Goal: Transaction & Acquisition: Book appointment/travel/reservation

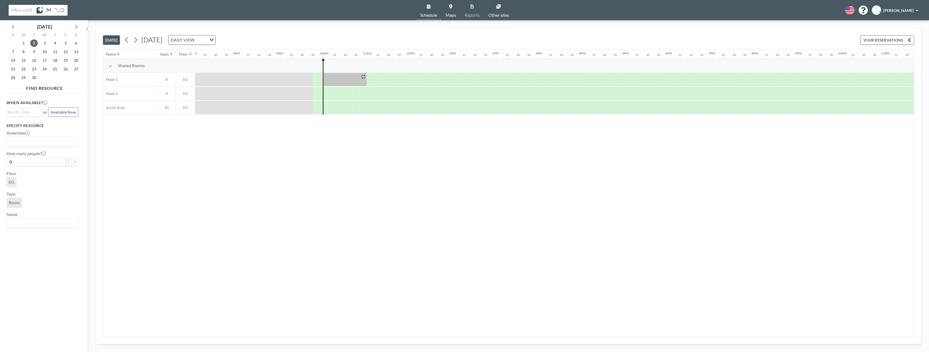
scroll to position [0, 319]
click at [272, 136] on div "Name Seats Floor 12AM 15 30 45 1AM 15 30 45 2AM 15 30 45 3AM 15 30 45 4AM 15 30…" at bounding box center [508, 193] width 811 height 288
click at [255, 76] on div at bounding box center [260, 79] width 11 height 13
click at [476, 80] on div at bounding box center [477, 80] width 11 height 14
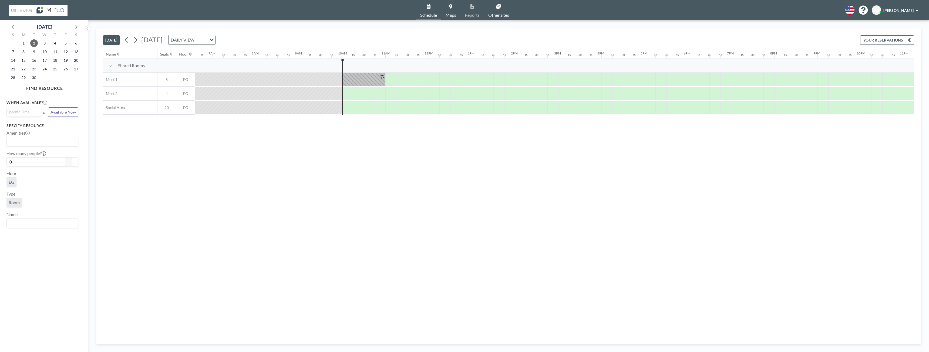
click at [476, 80] on div at bounding box center [477, 79] width 11 height 13
drag, startPoint x: 475, startPoint y: 79, endPoint x: 549, endPoint y: 80, distance: 74.0
click at [549, 80] on div at bounding box center [515, 80] width 86 height 14
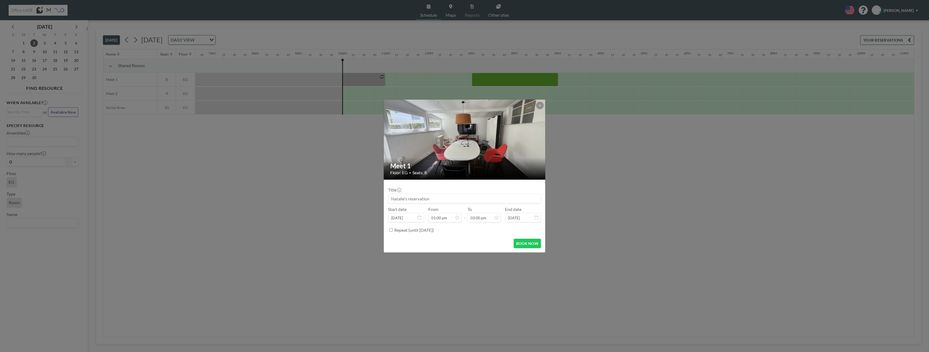
scroll to position [106, 0]
click at [425, 198] on input at bounding box center [464, 198] width 152 height 9
click at [531, 245] on button "BOOK NOW" at bounding box center [527, 243] width 27 height 9
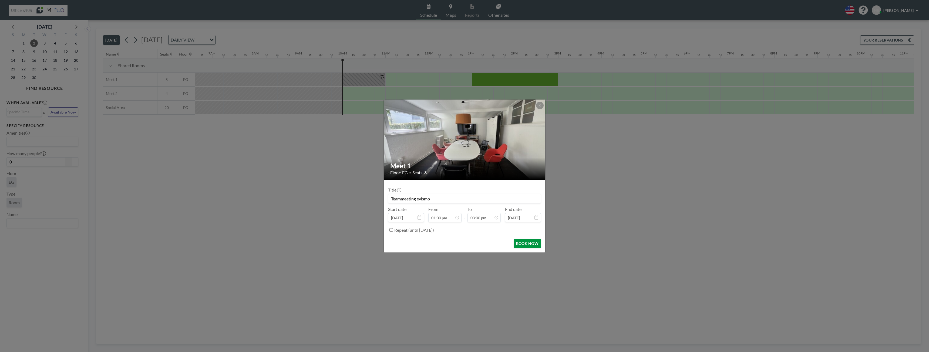
type input "Teammeeting evismo"
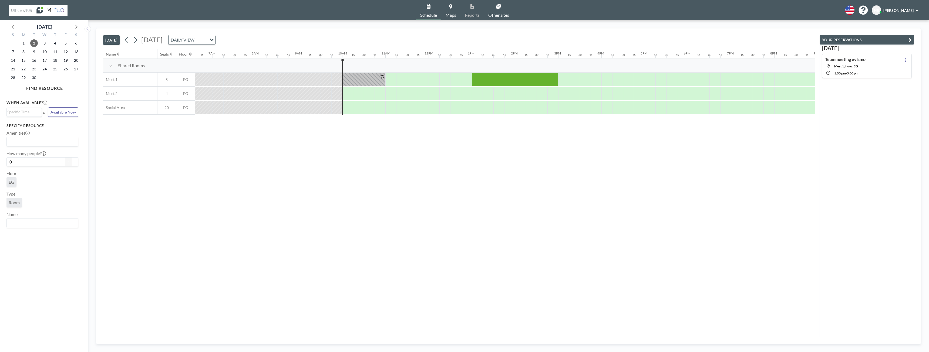
click at [551, 181] on div "Name Seats Floor 12AM 15 30 45 1AM 15 30 45 2AM 15 30 45 3AM 15 30 45 4AM 15 30…" at bounding box center [459, 193] width 712 height 288
click at [584, 79] on div at bounding box center [585, 80] width 11 height 14
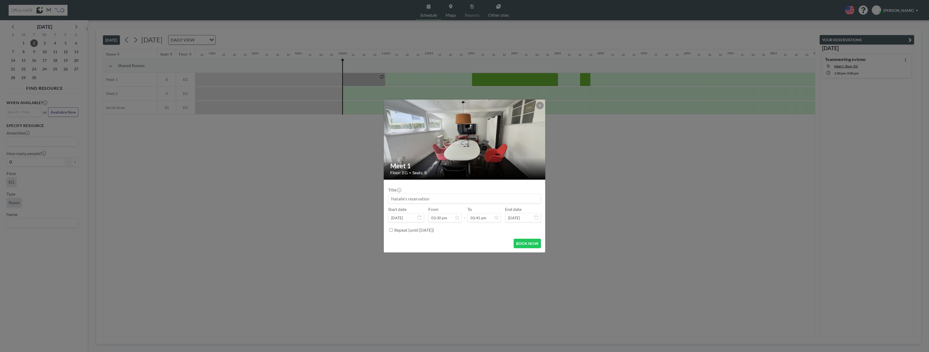
click at [442, 197] on input at bounding box center [464, 198] width 152 height 9
type input "Eventreview"
click at [520, 243] on button "BOOK NOW" at bounding box center [527, 243] width 27 height 9
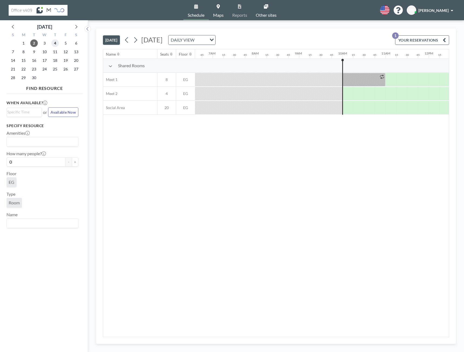
click at [57, 43] on span "4" at bounding box center [55, 43] width 8 height 8
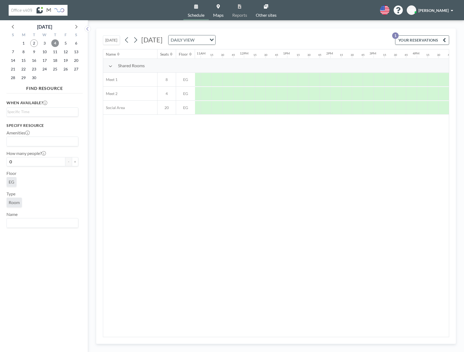
scroll to position [0, 470]
click at [301, 82] on div at bounding box center [303, 80] width 11 height 14
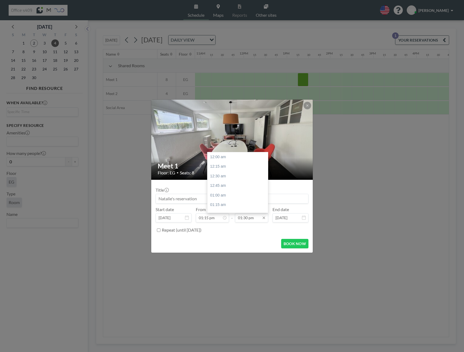
scroll to position [519, 0]
click at [246, 218] on input "01:30 pm" at bounding box center [251, 217] width 33 height 9
click at [229, 169] on div "01:45 pm" at bounding box center [238, 167] width 63 height 10
type input "01:45 pm"
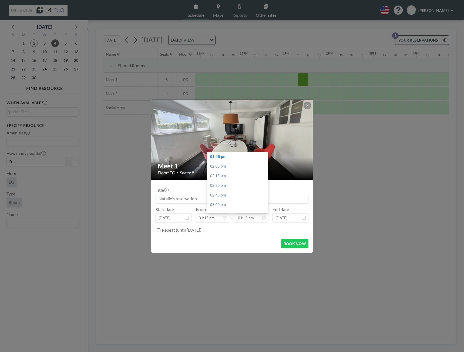
click at [192, 199] on input at bounding box center [232, 198] width 152 height 9
type input "Team Standup"
click at [159, 231] on input "Repeat (until [DATE])" at bounding box center [159, 230] width 4 height 4
checkbox input "true"
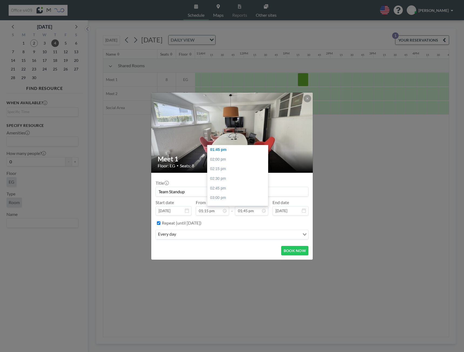
click at [176, 233] on div "every day" at bounding box center [228, 234] width 144 height 8
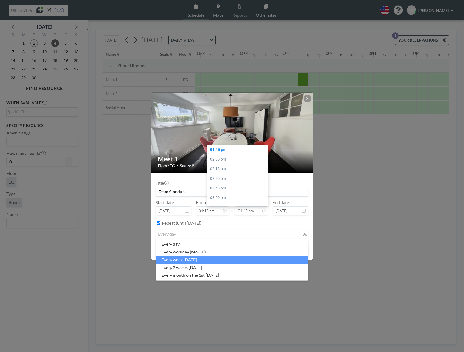
click at [214, 260] on li "every week [DATE]" at bounding box center [232, 260] width 152 height 8
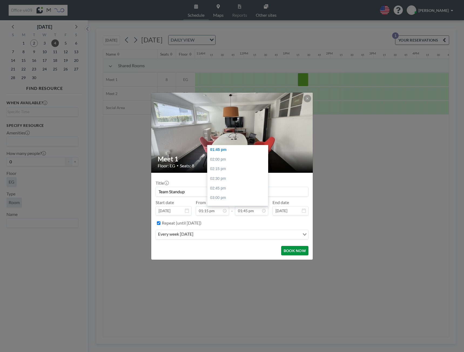
click at [289, 251] on button "BOOK NOW" at bounding box center [294, 250] width 27 height 9
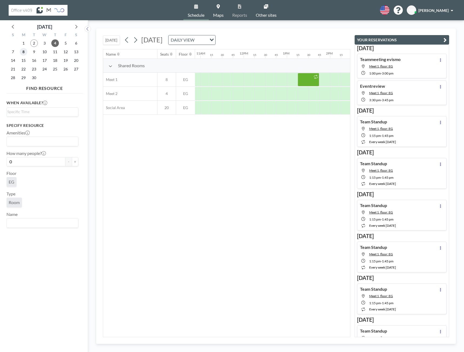
click at [25, 52] on span "8" at bounding box center [24, 52] width 8 height 8
click at [35, 52] on span "9" at bounding box center [34, 52] width 8 height 8
drag, startPoint x: 236, startPoint y: 79, endPoint x: 245, endPoint y: 79, distance: 8.6
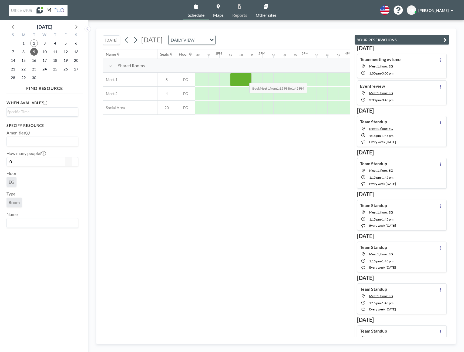
click at [245, 79] on div at bounding box center [241, 80] width 22 height 14
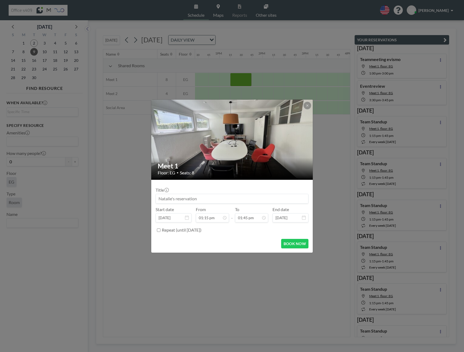
click at [222, 196] on input at bounding box center [232, 198] width 152 height 9
type input "t"
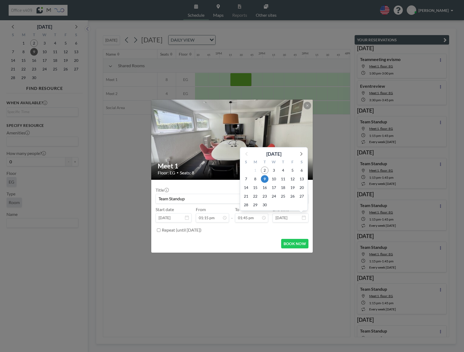
scroll to position [529, 0]
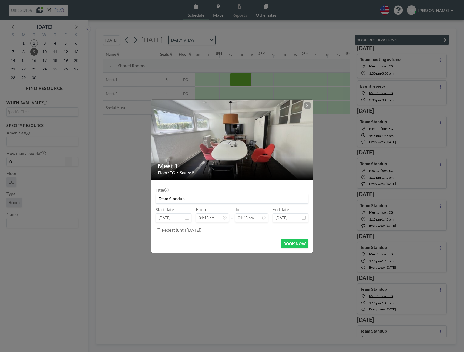
type input "Team Standup"
click at [158, 231] on input "Repeat (until [DATE])" at bounding box center [159, 230] width 4 height 4
checkbox input "true"
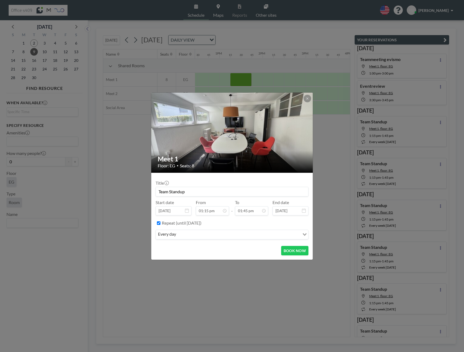
click at [170, 234] on div "every day" at bounding box center [228, 234] width 144 height 8
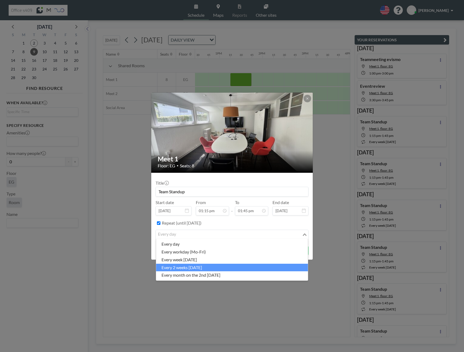
click at [182, 265] on li "every 2 weeks [DATE]" at bounding box center [232, 268] width 152 height 8
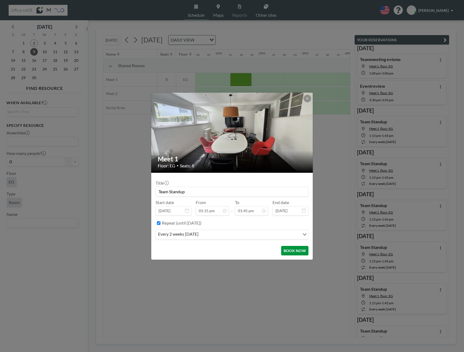
click at [288, 253] on button "BOOK NOW" at bounding box center [294, 250] width 27 height 9
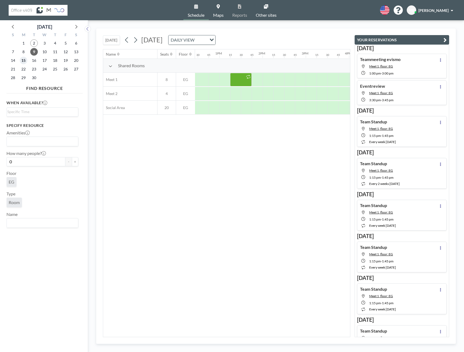
click at [24, 62] on span "15" at bounding box center [24, 61] width 8 height 8
click at [35, 52] on span "9" at bounding box center [34, 52] width 8 height 8
drag, startPoint x: 230, startPoint y: 76, endPoint x: 238, endPoint y: 76, distance: 7.3
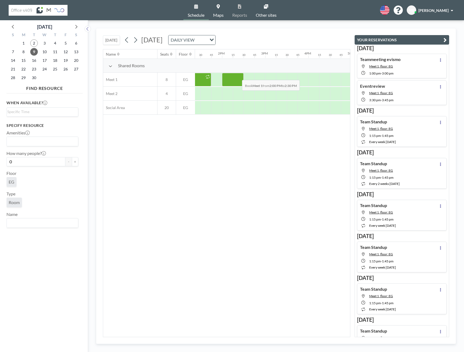
click at [238, 76] on div at bounding box center [233, 80] width 22 height 14
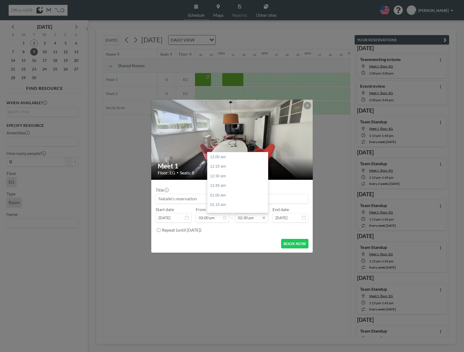
scroll to position [557, 0]
click at [223, 175] on div "03:00 pm" at bounding box center [238, 176] width 63 height 10
type input "03:00 pm"
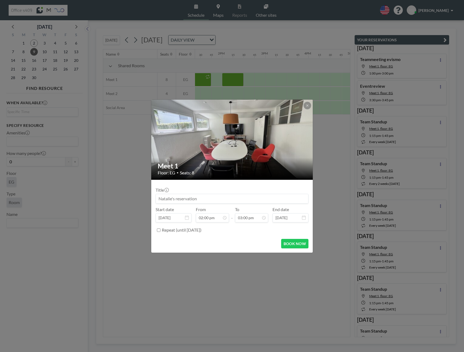
click at [183, 199] on input at bounding box center [232, 198] width 152 height 9
type input "4er Sales-Meeting"
click at [289, 246] on button "BOOK NOW" at bounding box center [294, 243] width 27 height 9
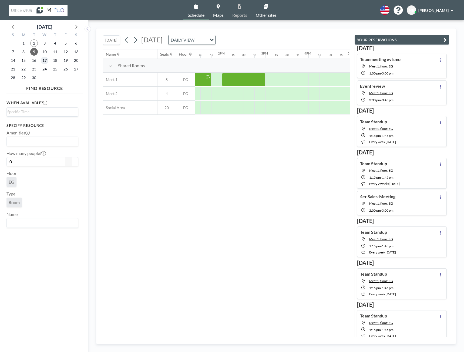
click at [45, 62] on span "17" at bounding box center [45, 61] width 8 height 8
click at [224, 234] on div "Name Seats Floor 12AM 15 30 45 1AM 15 30 45 2AM 15 30 45 3AM 15 30 45 4AM 15 30…" at bounding box center [226, 193] width 247 height 288
click at [36, 70] on span "23" at bounding box center [34, 69] width 8 height 8
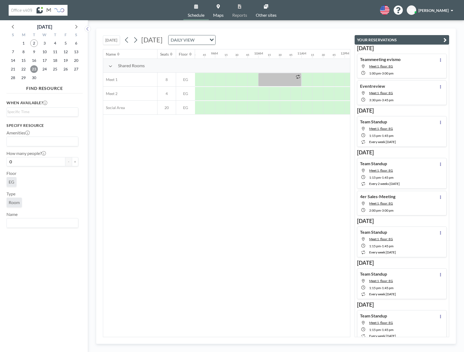
scroll to position [0, 382]
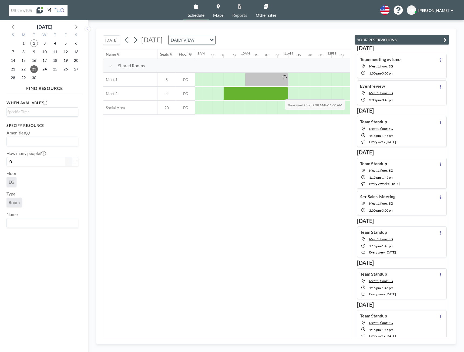
drag, startPoint x: 233, startPoint y: 96, endPoint x: 281, endPoint y: 95, distance: 48.1
click at [281, 95] on div at bounding box center [255, 94] width 65 height 14
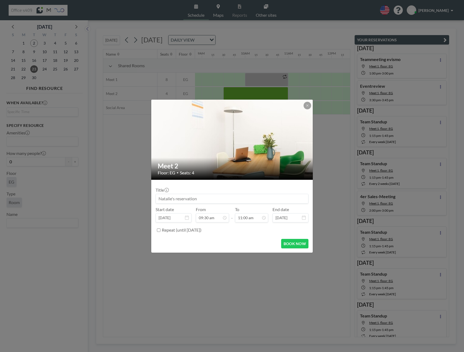
click at [205, 193] on div "Title" at bounding box center [232, 195] width 153 height 16
click at [204, 196] on input at bounding box center [232, 198] width 152 height 9
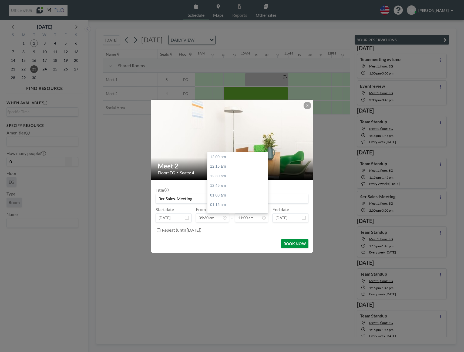
scroll to position [423, 0]
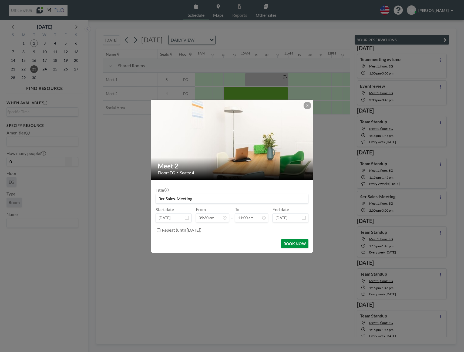
type input "3er Sales-Meeting"
click at [288, 241] on button "BOOK NOW" at bounding box center [294, 243] width 27 height 9
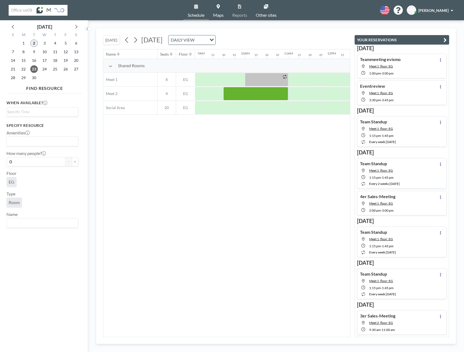
click at [34, 43] on span "2" at bounding box center [34, 43] width 8 height 8
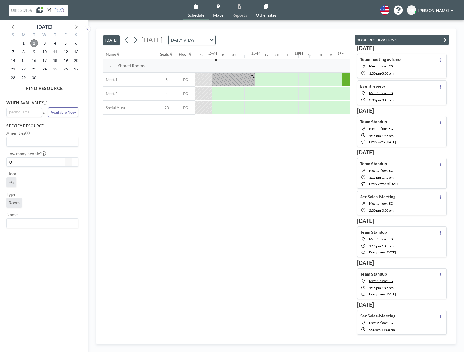
scroll to position [0, 421]
click at [201, 79] on div at bounding box center [200, 79] width 11 height 13
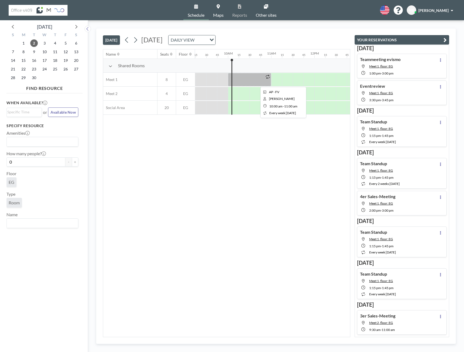
scroll to position [0, 401]
